Goal: Information Seeking & Learning: Learn about a topic

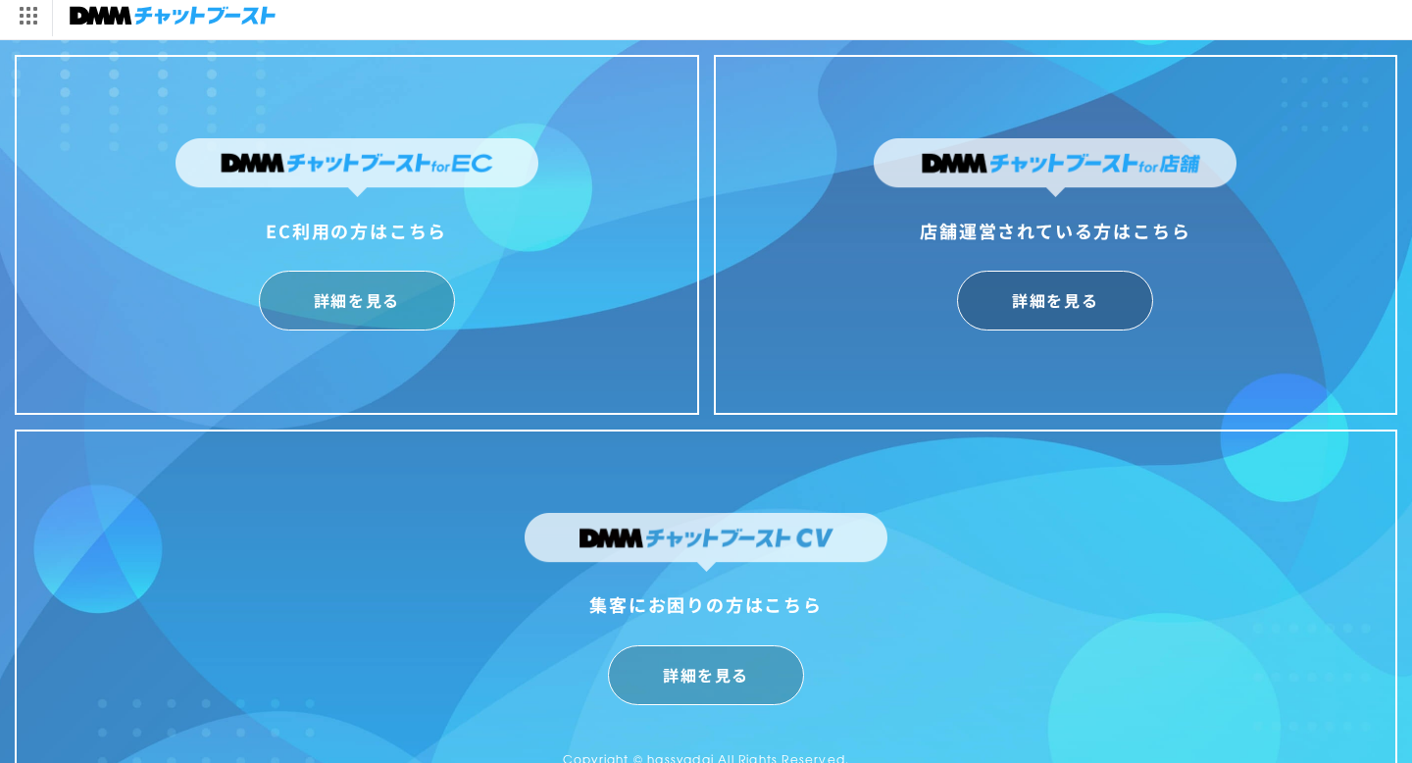
scroll to position [5, 0]
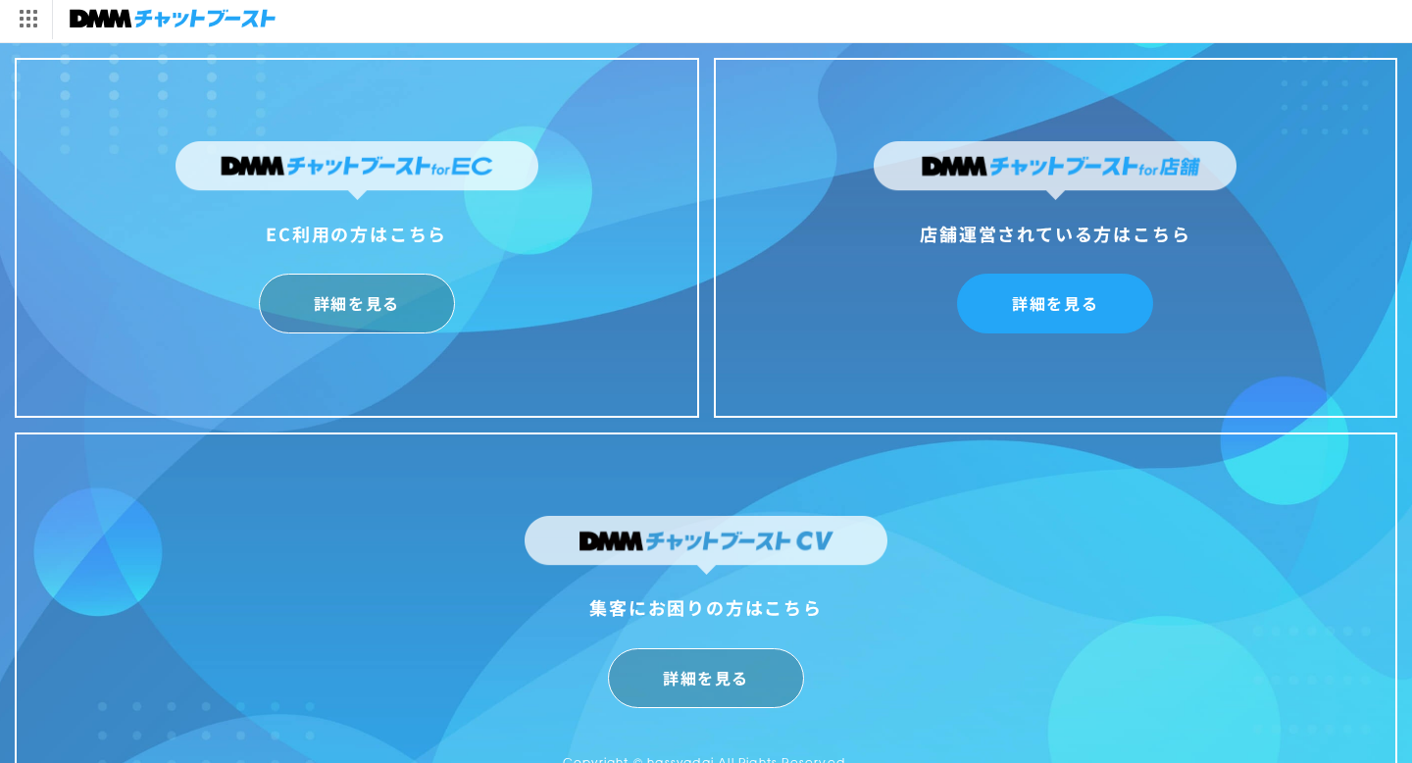
click at [1008, 294] on link "詳細を見る" at bounding box center [1055, 304] width 196 height 60
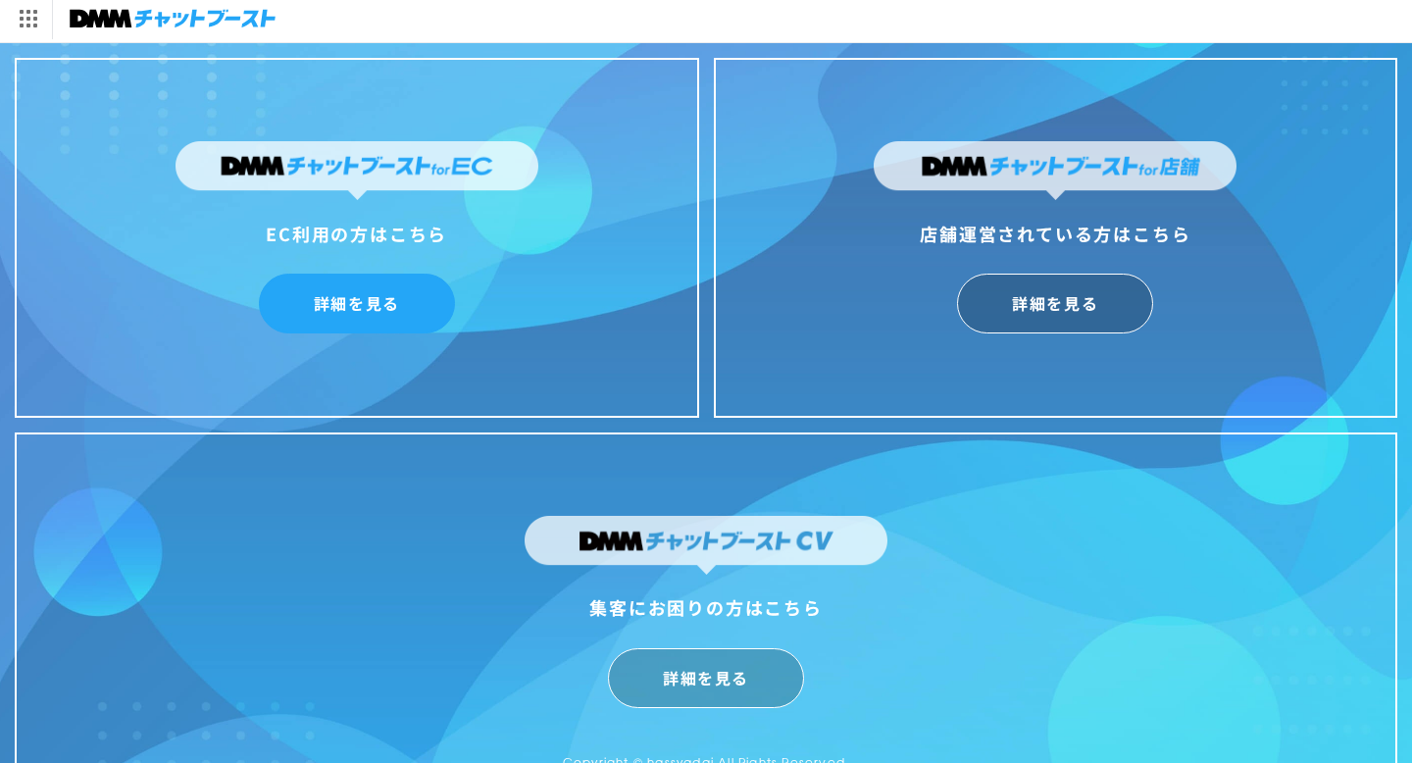
click at [348, 292] on link "詳細を見る" at bounding box center [357, 304] width 196 height 60
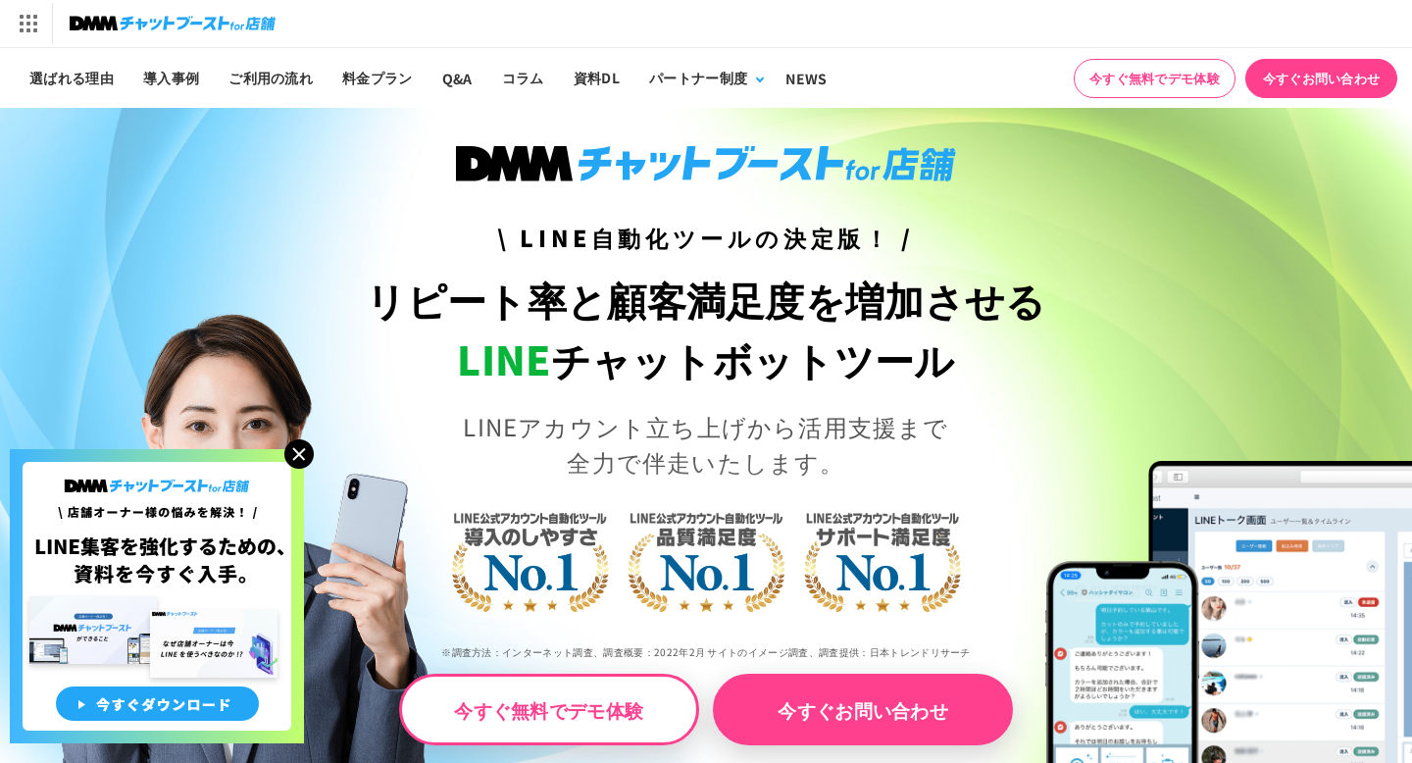
click at [304, 448] on img at bounding box center [298, 453] width 29 height 29
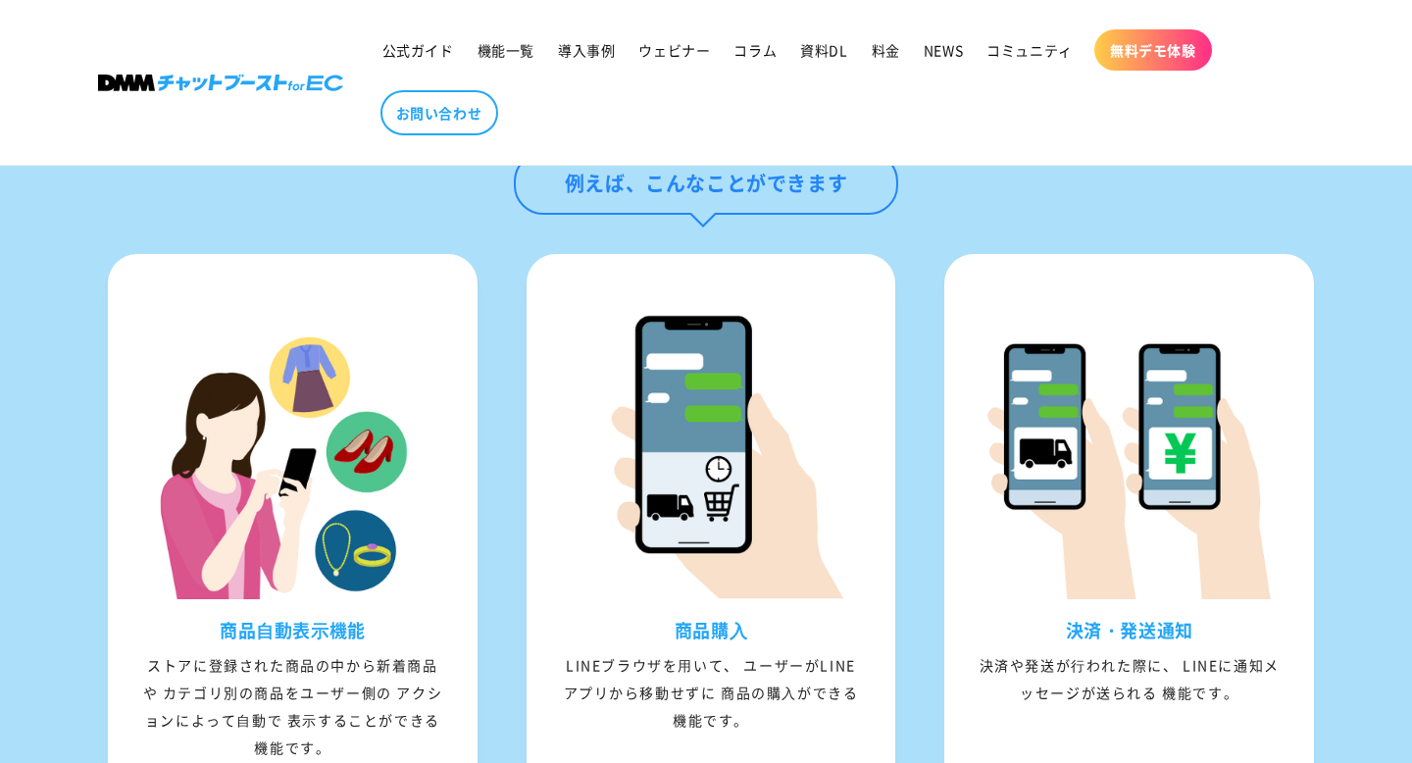
scroll to position [1830, 0]
